Goal: Task Accomplishment & Management: Manage account settings

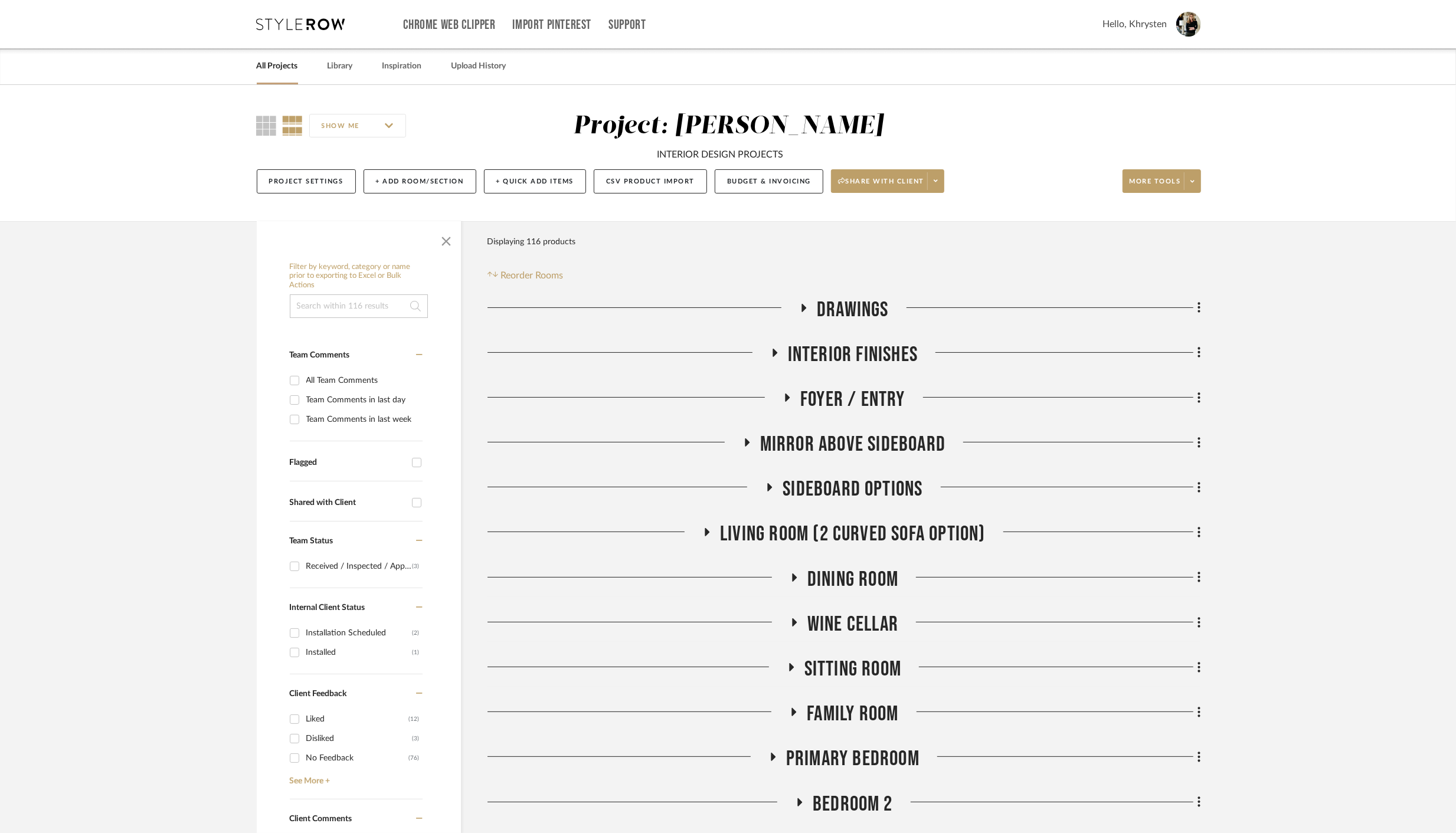
click at [282, 63] on link "All Projects" at bounding box center [277, 66] width 42 height 16
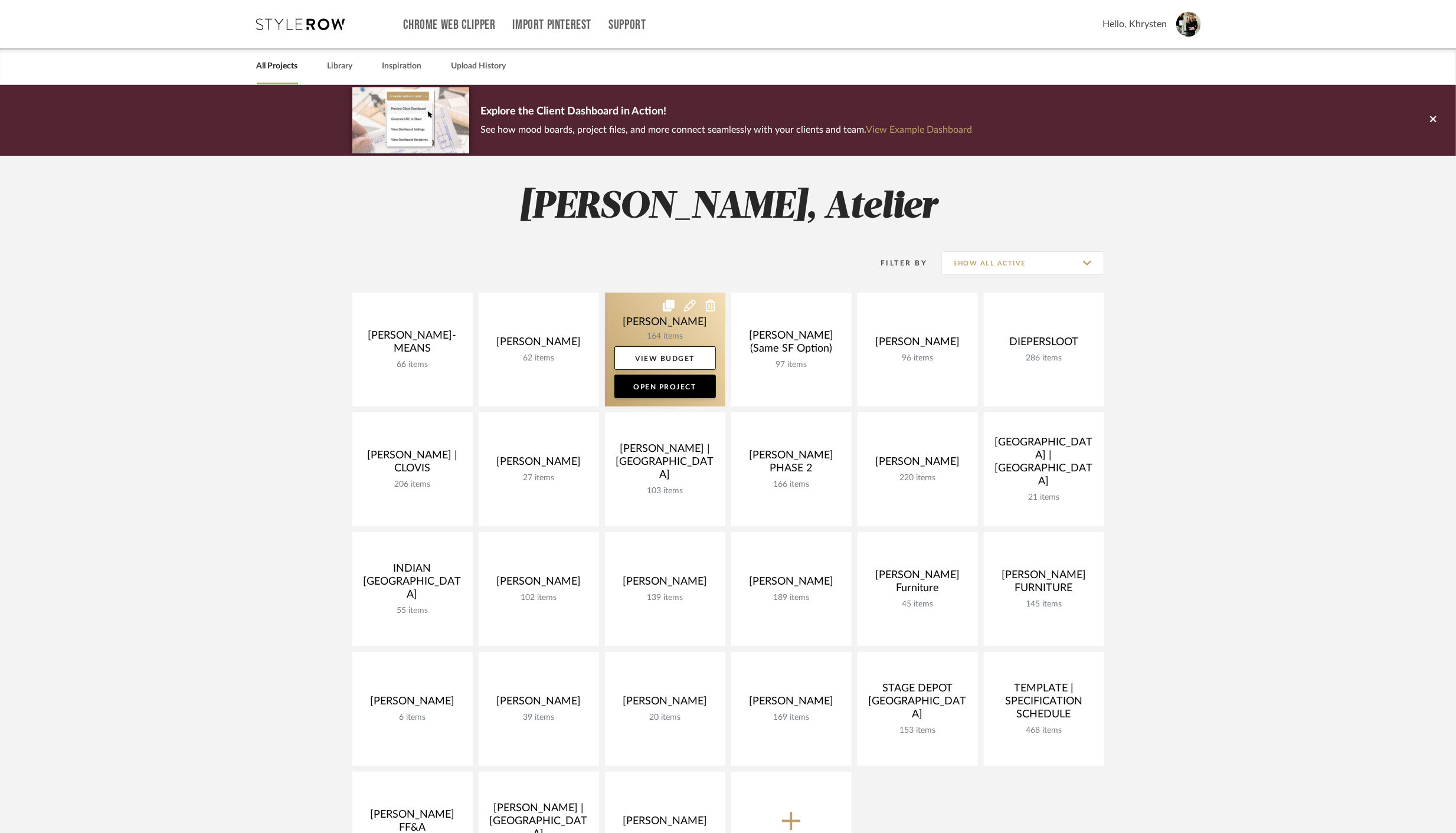
click at [664, 322] on link at bounding box center [665, 349] width 120 height 114
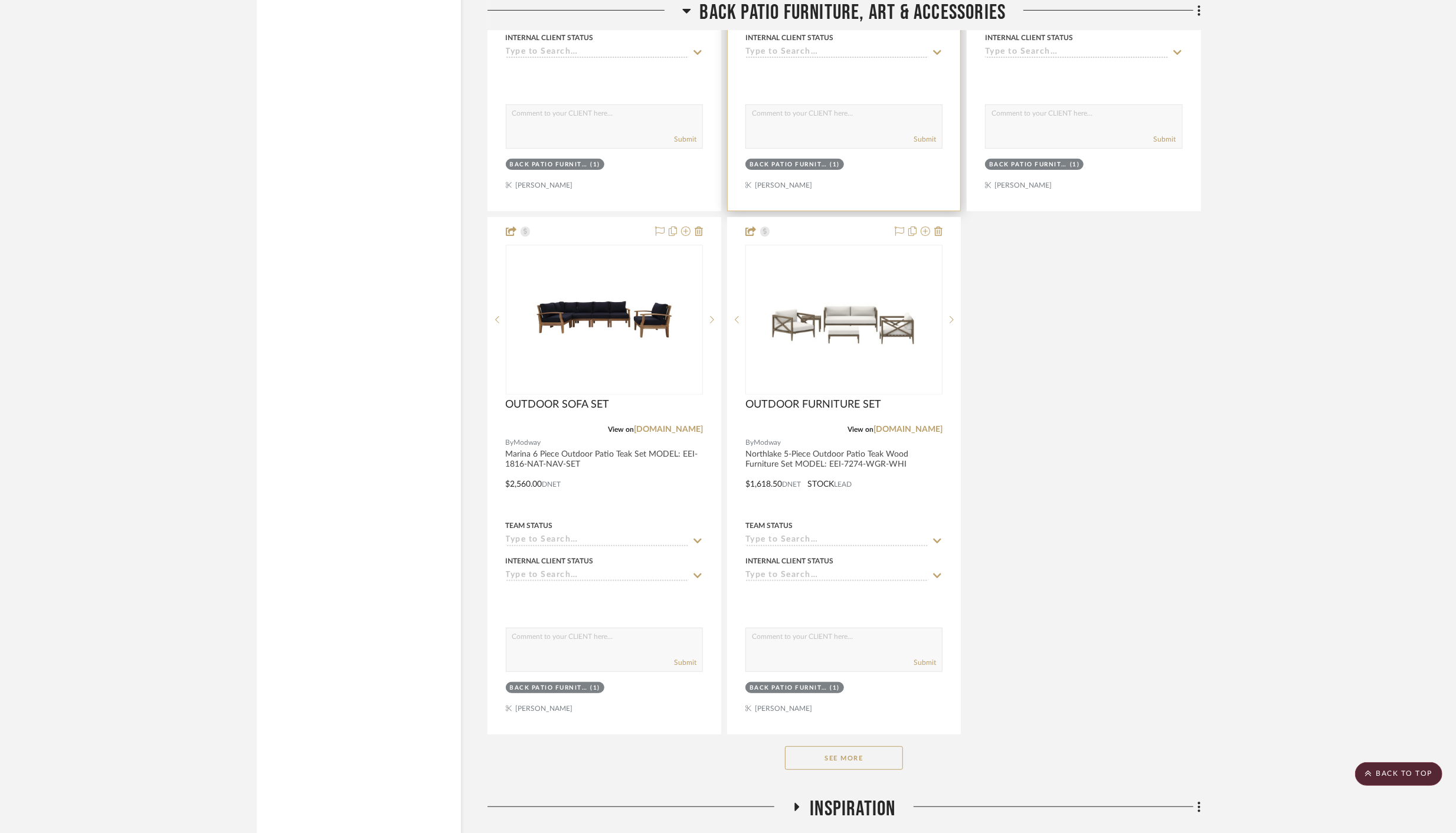
scroll to position [18132, 0]
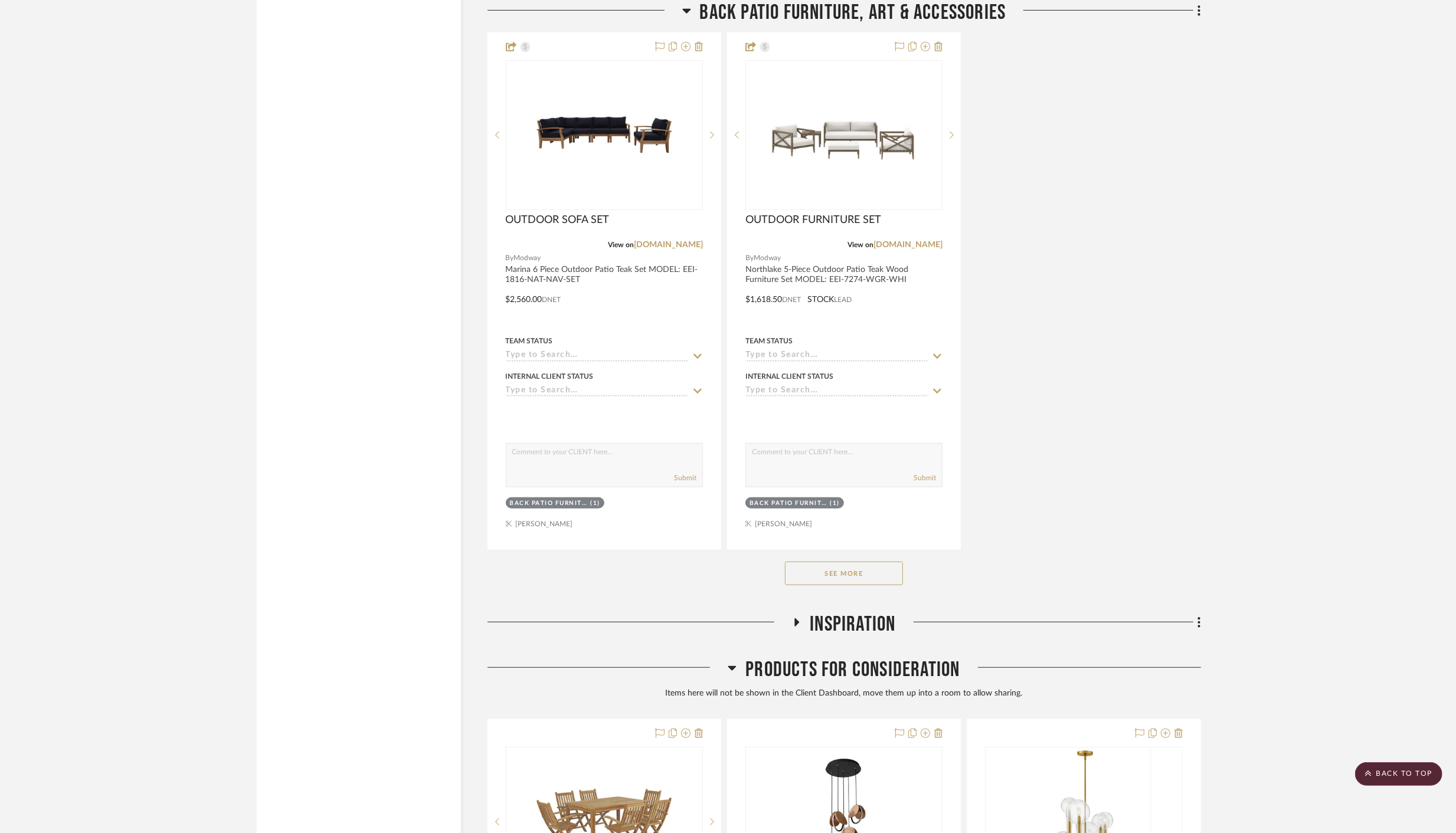
click at [856, 562] on button "See More" at bounding box center [844, 574] width 118 height 24
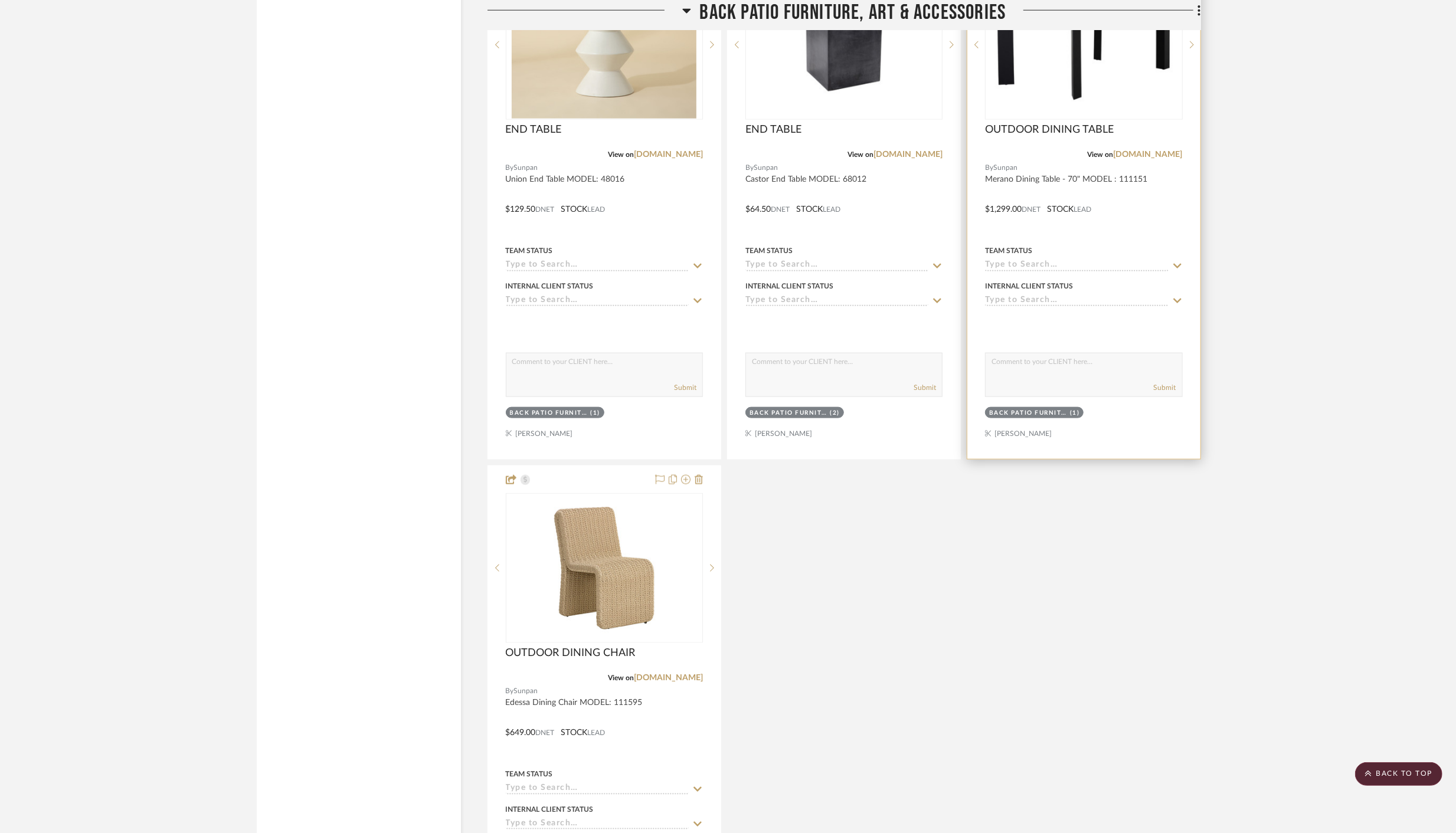
scroll to position [18756, 0]
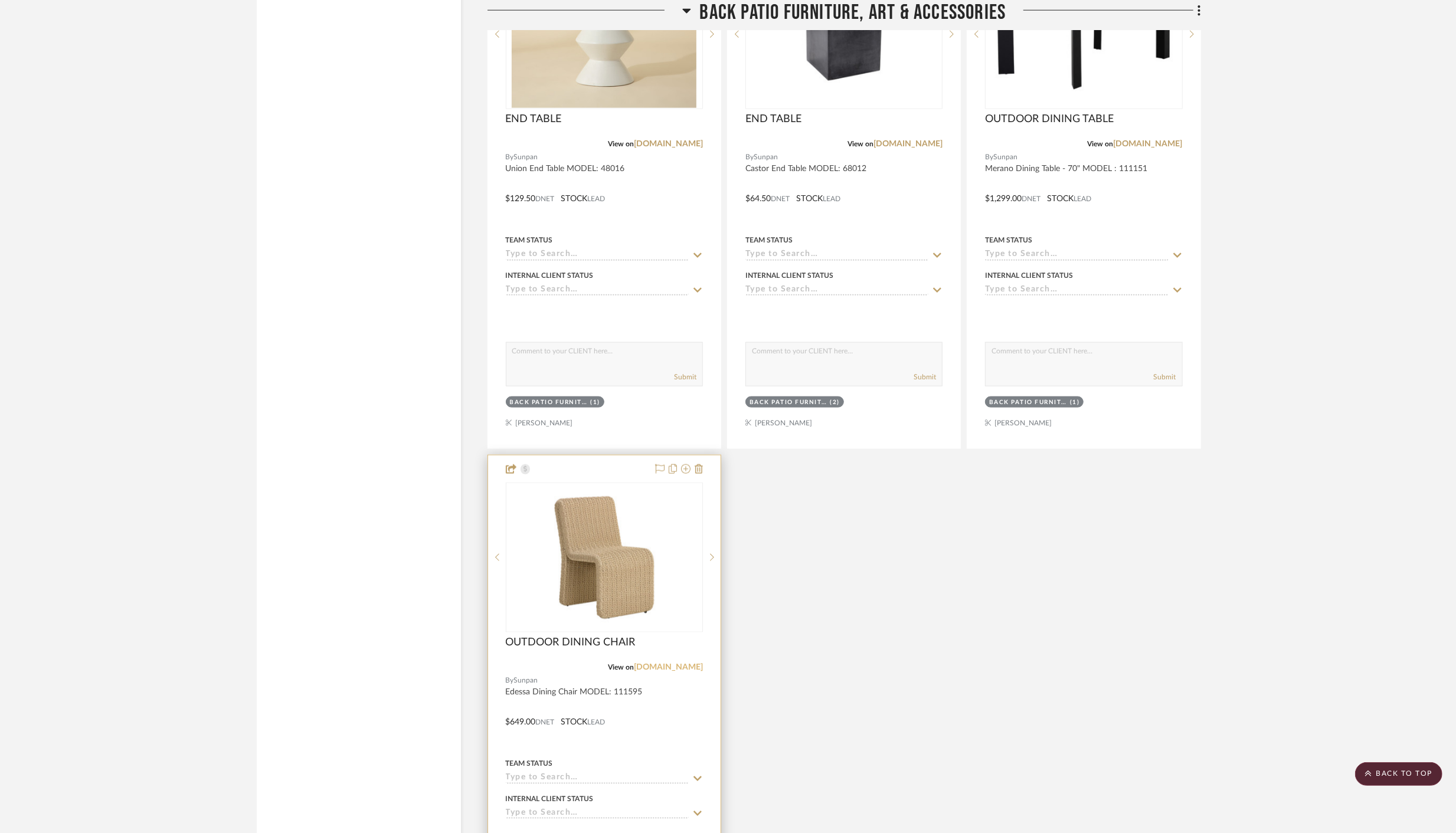
click at [679, 663] on link "[DOMAIN_NAME]" at bounding box center [668, 667] width 69 height 8
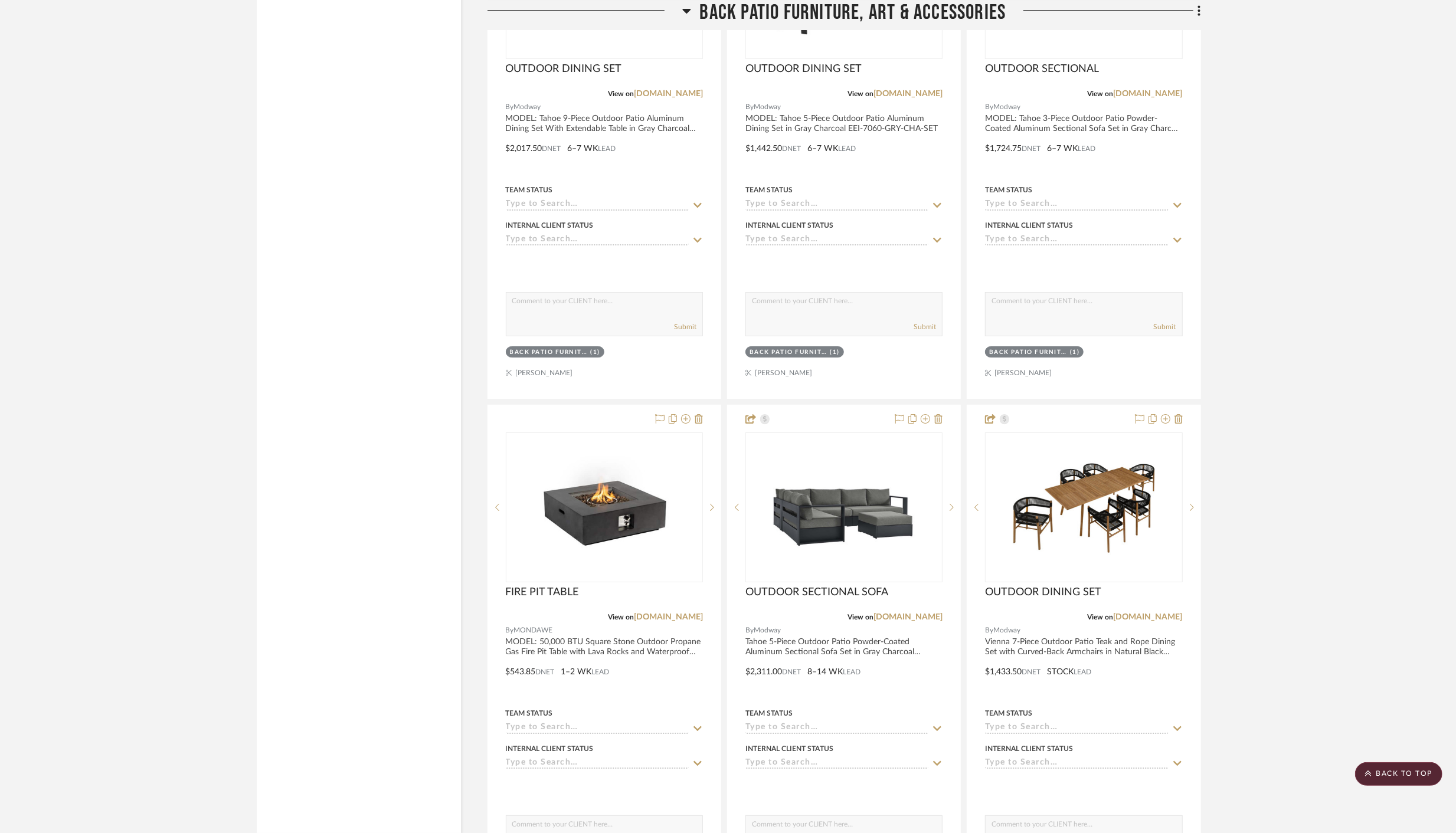
scroll to position [17230, 0]
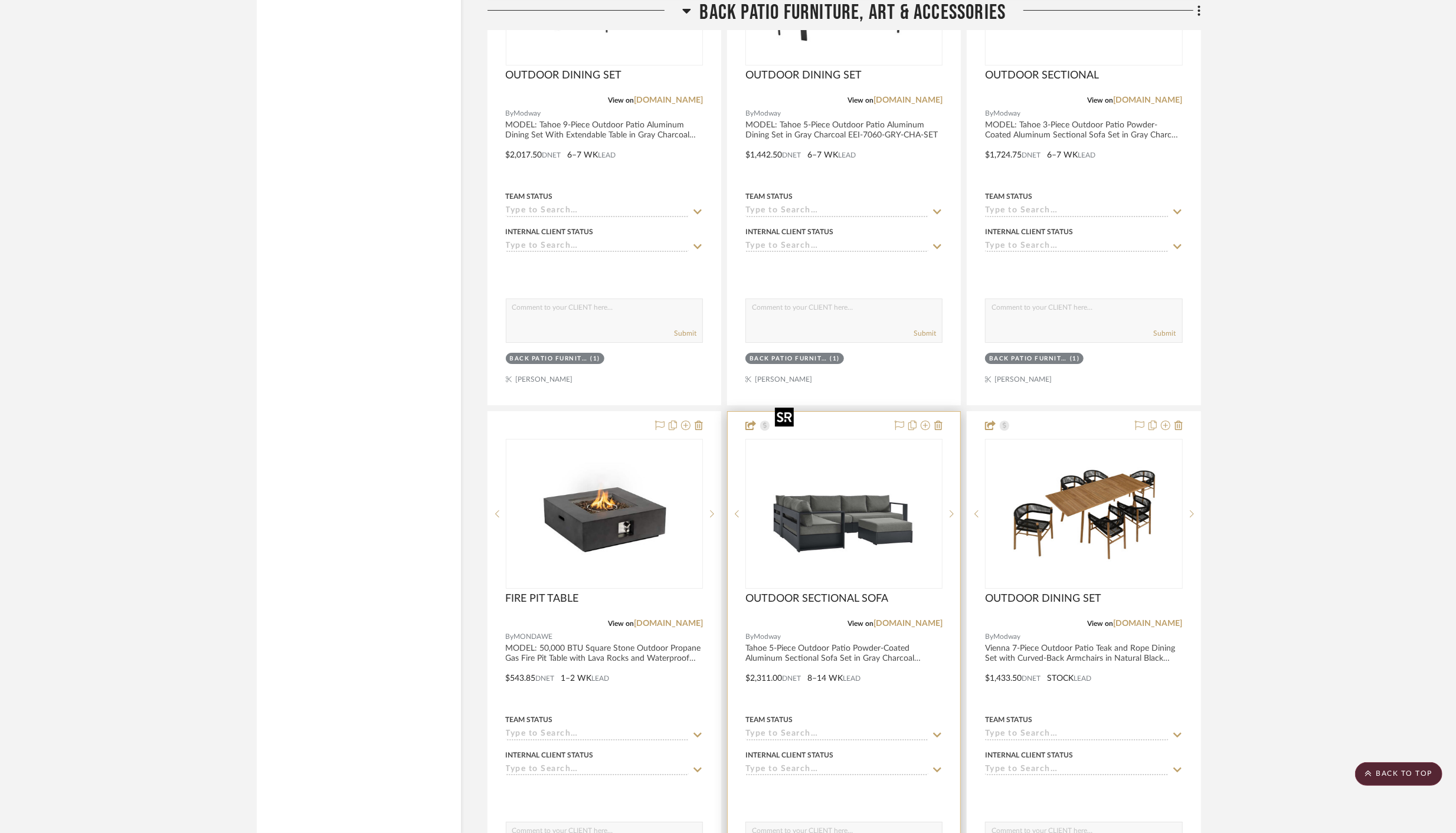
click at [822, 466] on img "0" at bounding box center [844, 514] width 148 height 148
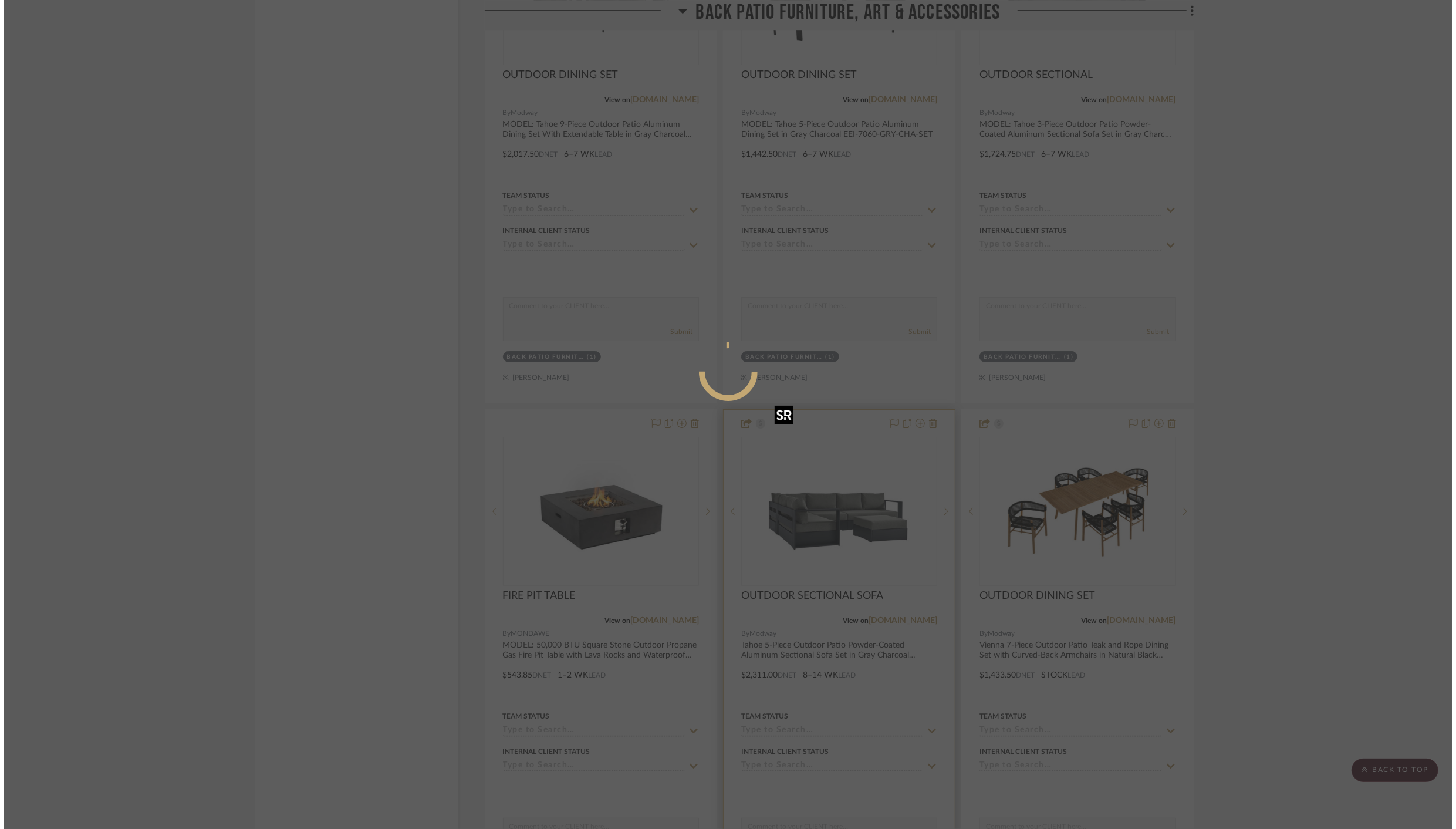
scroll to position [0, 0]
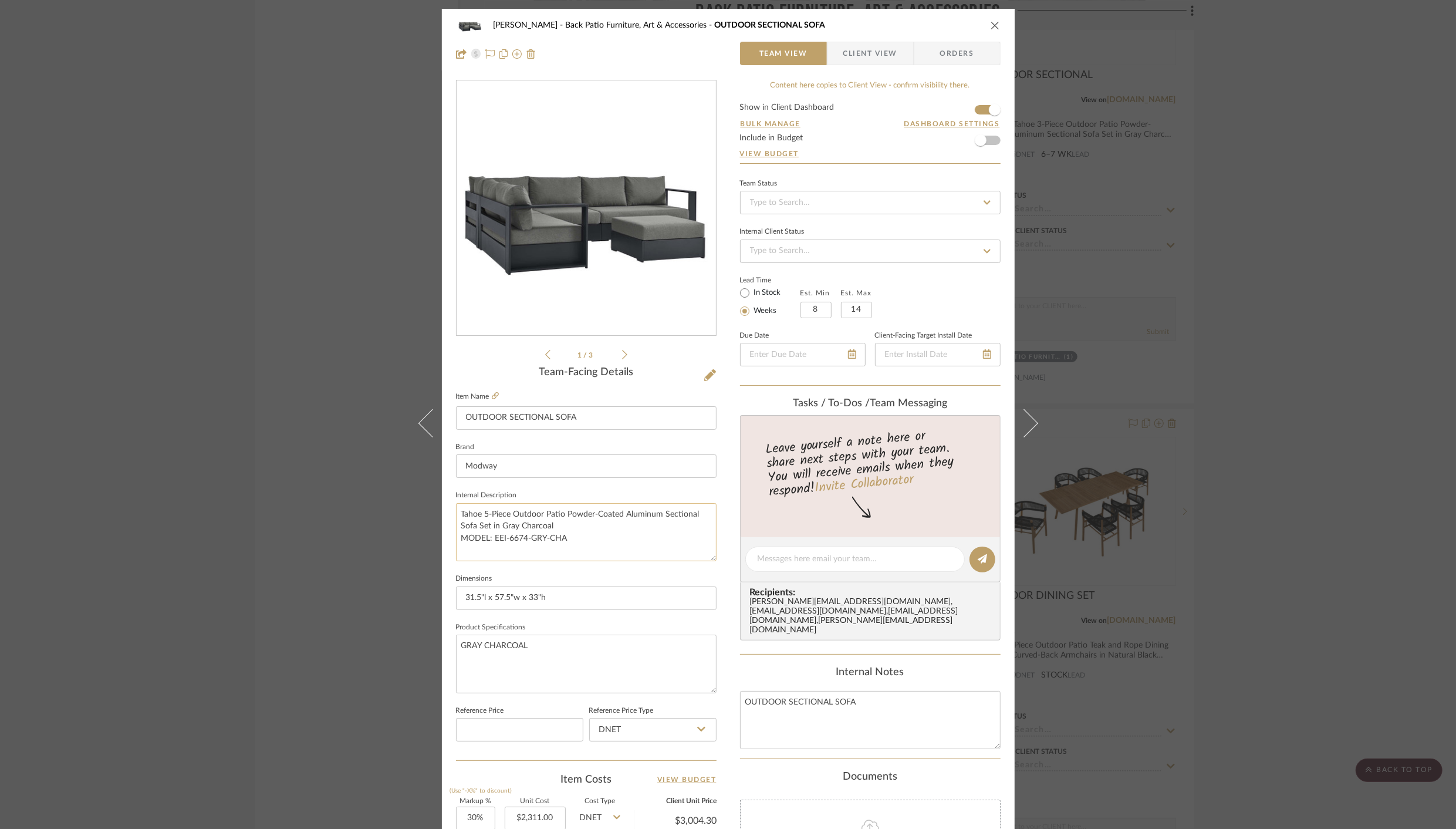
click at [469, 509] on textarea "Tahoe 5-Piece Outdoor Patio Powder-Coated Aluminum Sectional Sofa Set in Gray C…" at bounding box center [587, 532] width 261 height 58
click at [494, 395] on icon at bounding box center [495, 395] width 7 height 7
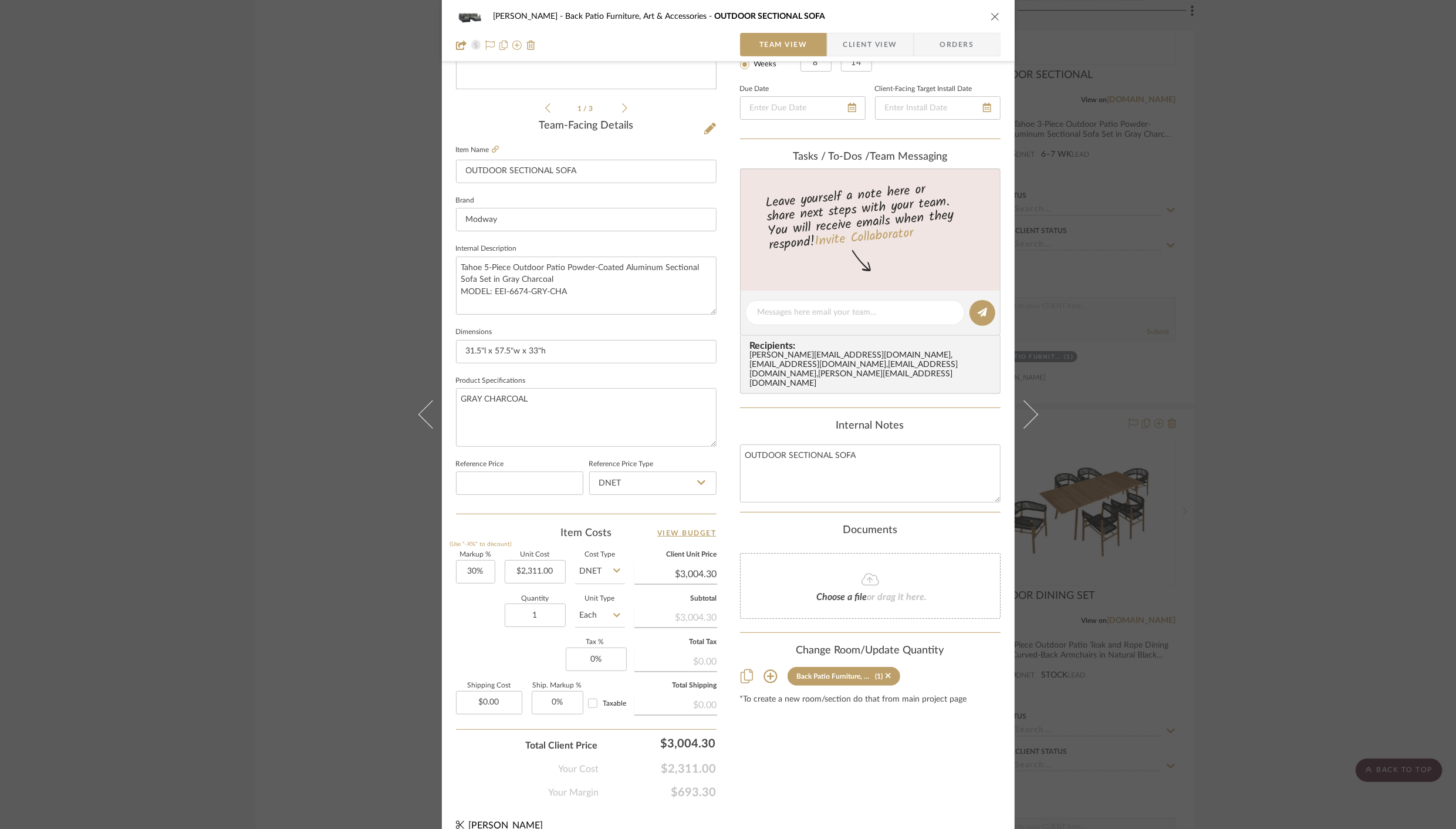
scroll to position [252, 0]
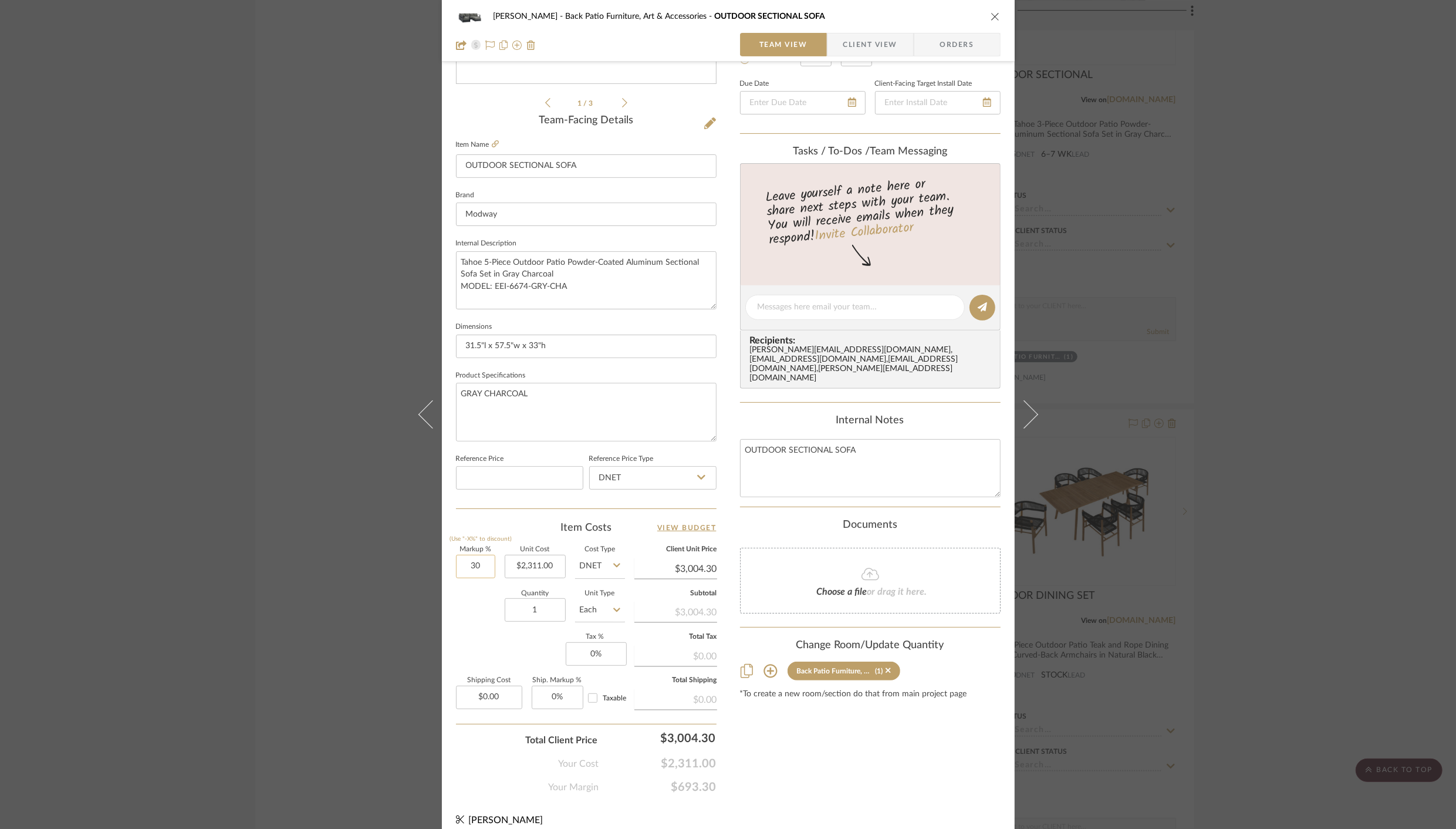
click at [456, 562] on input "30" at bounding box center [476, 566] width 40 height 23
type input "60%"
type input "2311.00"
type input "$3,697.60"
type input "$2,311.00"
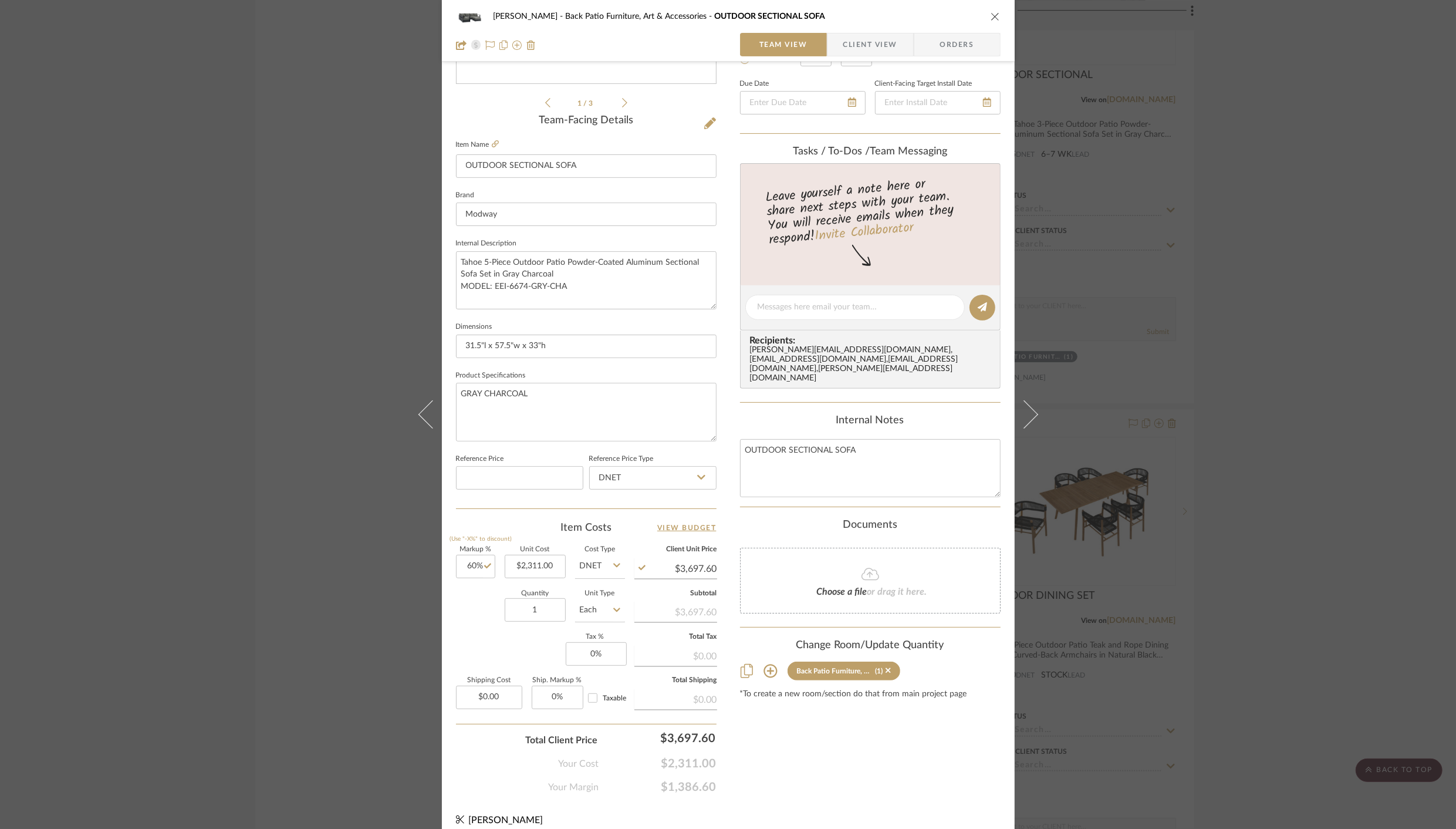
click at [994, 10] on div "[PERSON_NAME] Back Patio Furniture, Art & Accessories OUTDOOR SECTIONAL SOFA" at bounding box center [729, 17] width 545 height 23
click at [997, 20] on div "[PERSON_NAME] Back Patio Furniture, Art & Accessories OUTDOOR SECTIONAL SOFA Te…" at bounding box center [729, 31] width 573 height 62
click at [991, 15] on icon "close" at bounding box center [995, 16] width 9 height 9
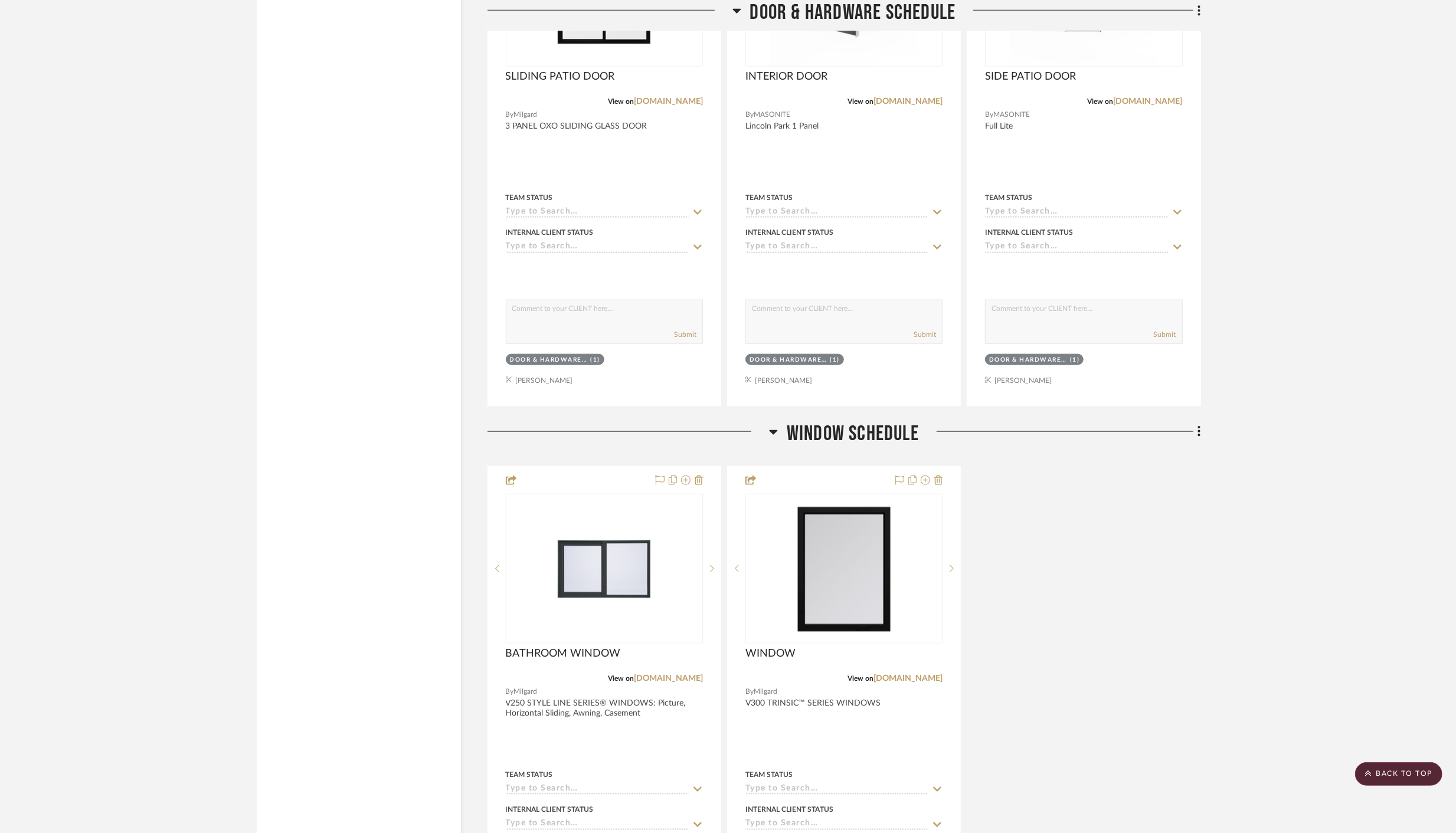
scroll to position [5559, 0]
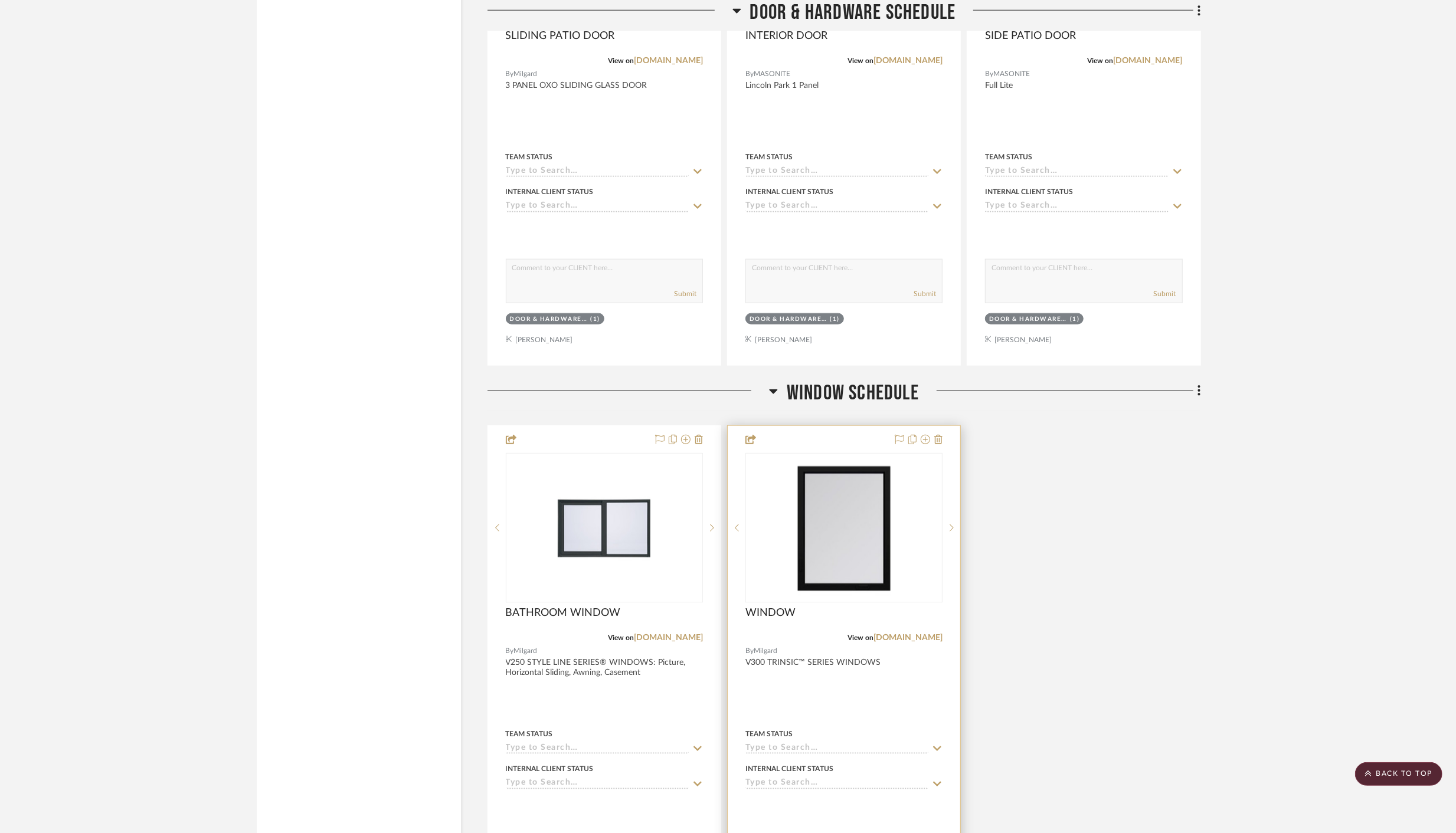
click at [854, 687] on div at bounding box center [844, 684] width 233 height 516
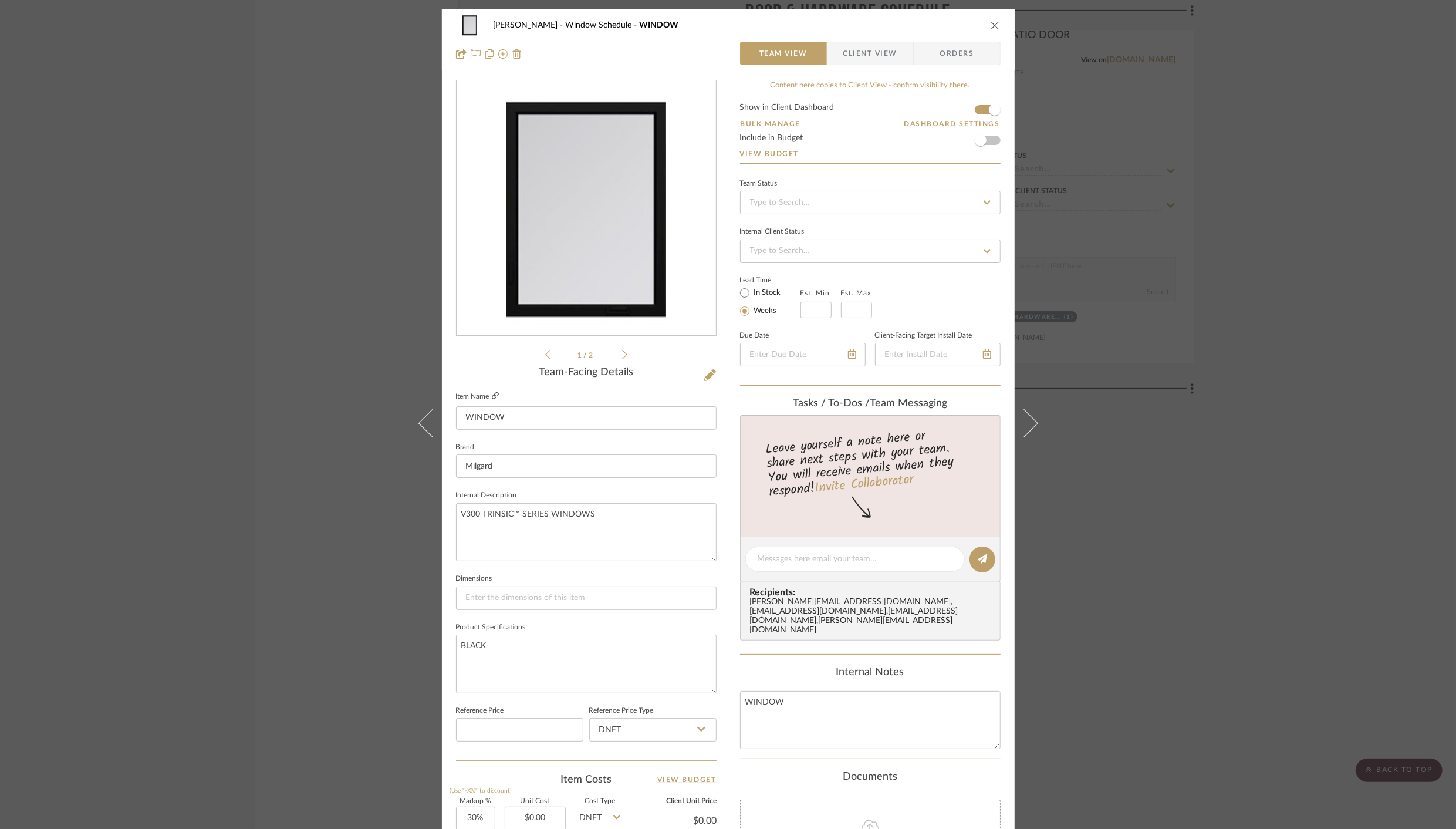
click at [492, 393] on icon at bounding box center [495, 395] width 7 height 7
